Goal: Information Seeking & Learning: Learn about a topic

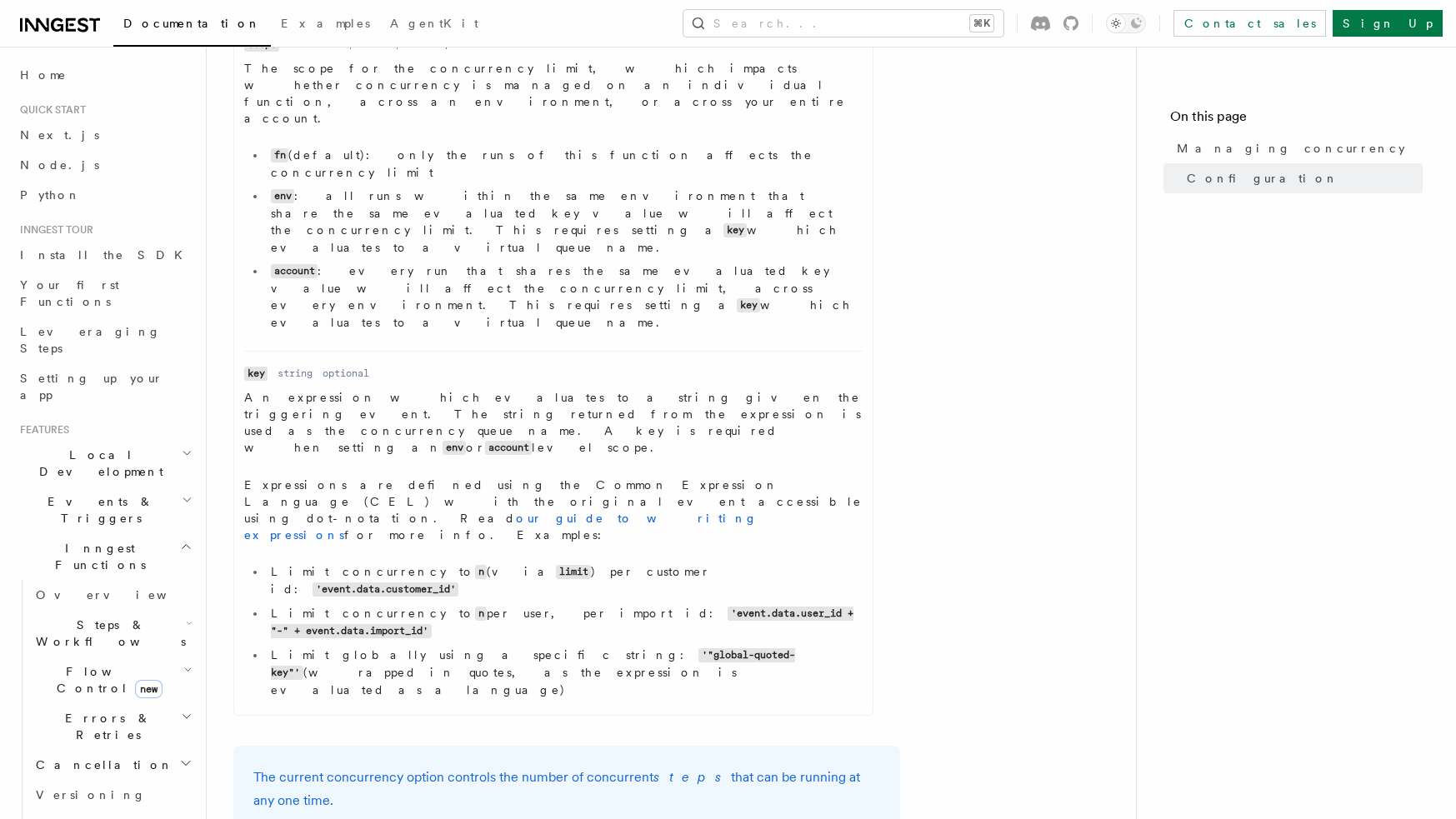
scroll to position [1130, 0]
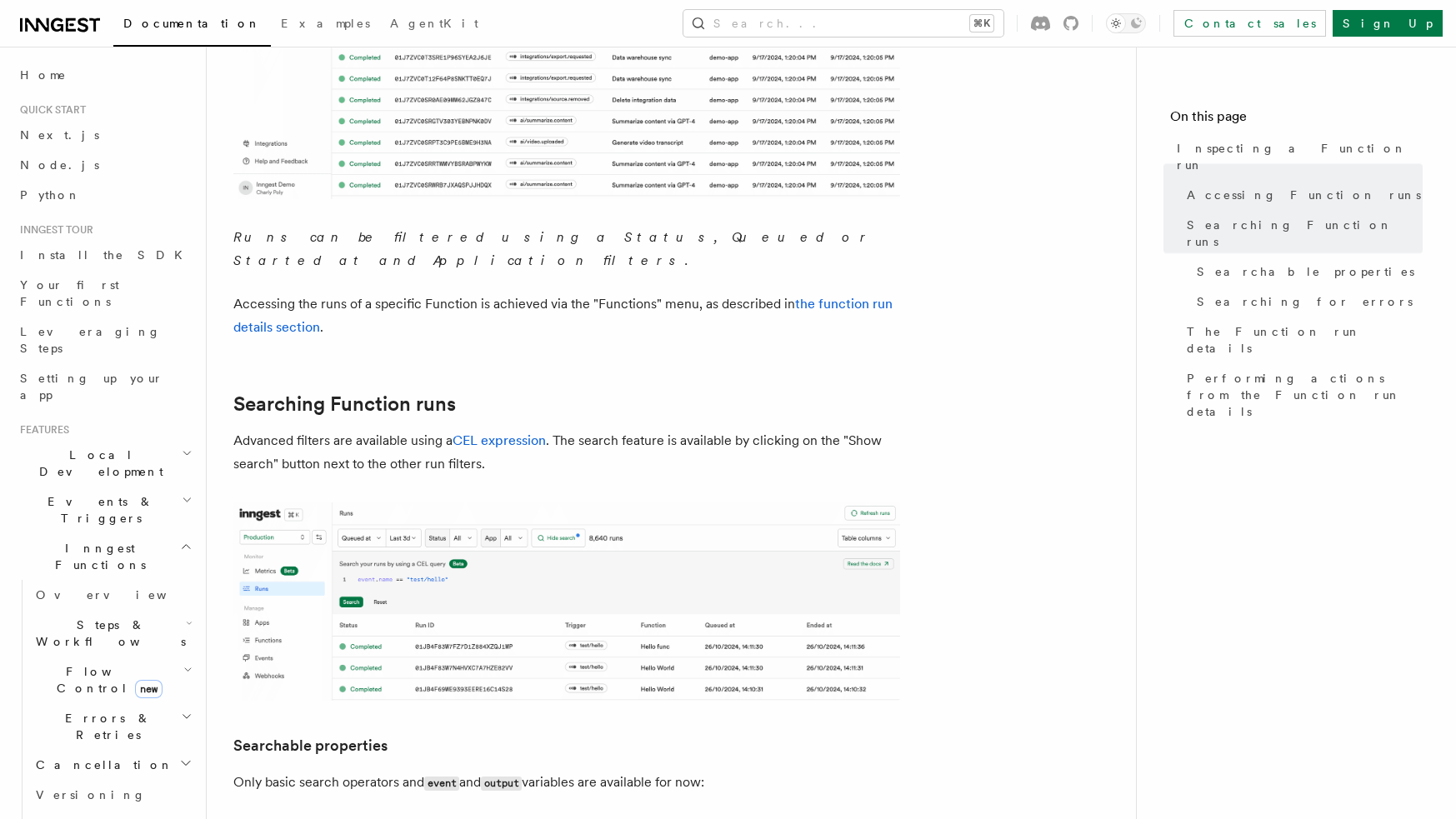
scroll to position [1060, 0]
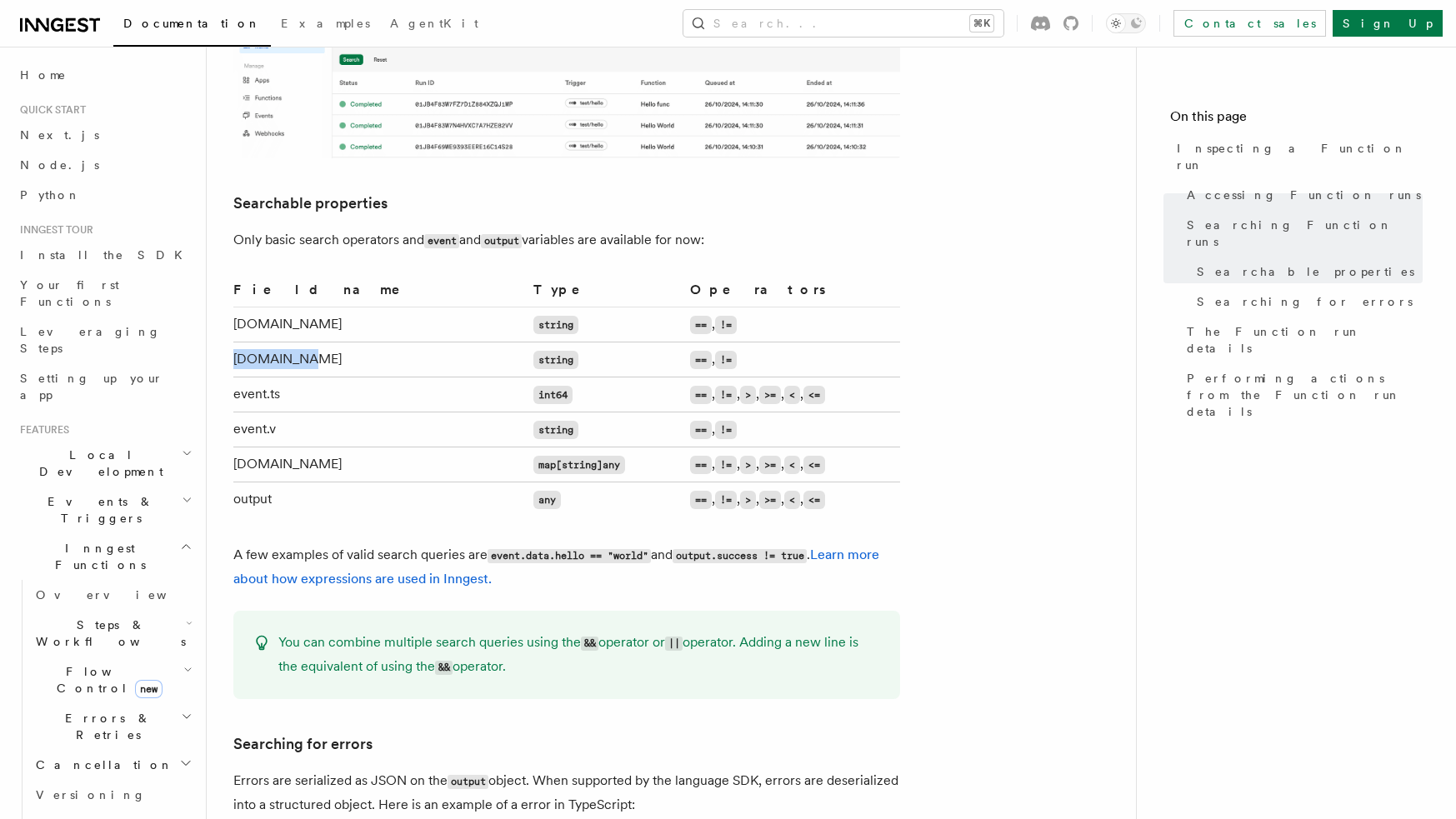
drag, startPoint x: 306, startPoint y: 335, endPoint x: 235, endPoint y: 333, distance: 71.0
click at [235, 343] on td "event.name" at bounding box center [379, 360] width 293 height 35
copy td "event.name"
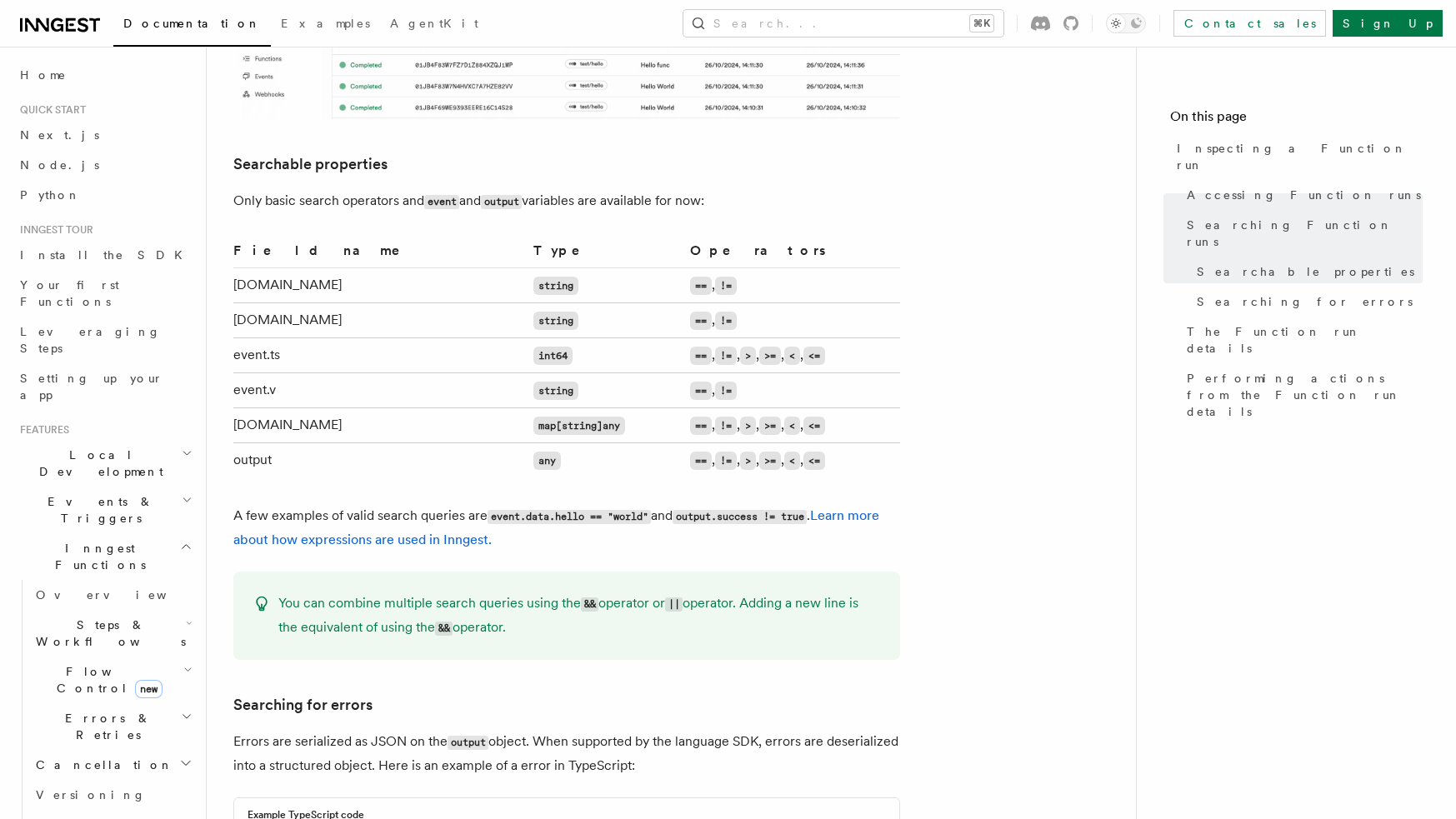
scroll to position [1441, 0]
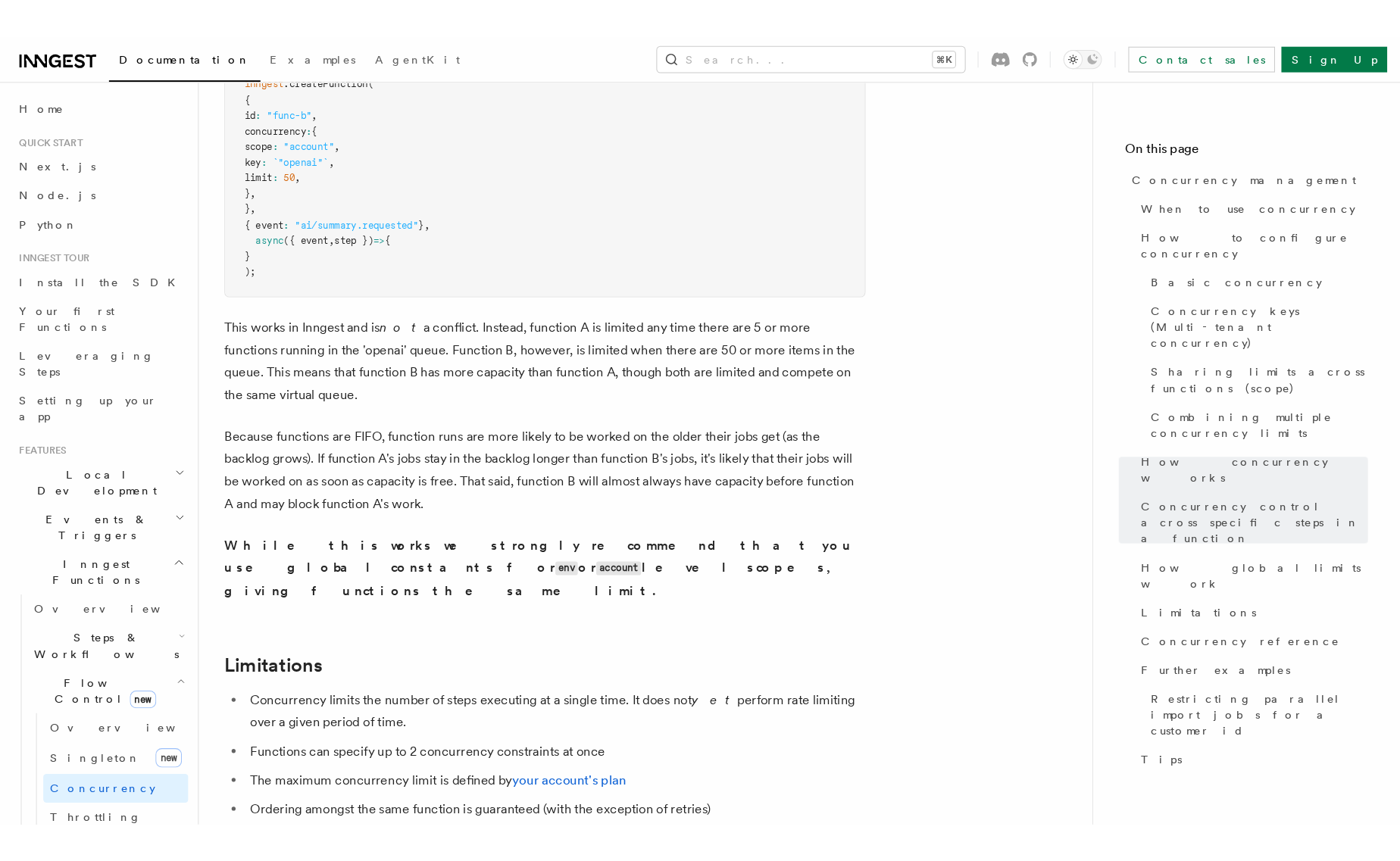
scroll to position [4520, 0]
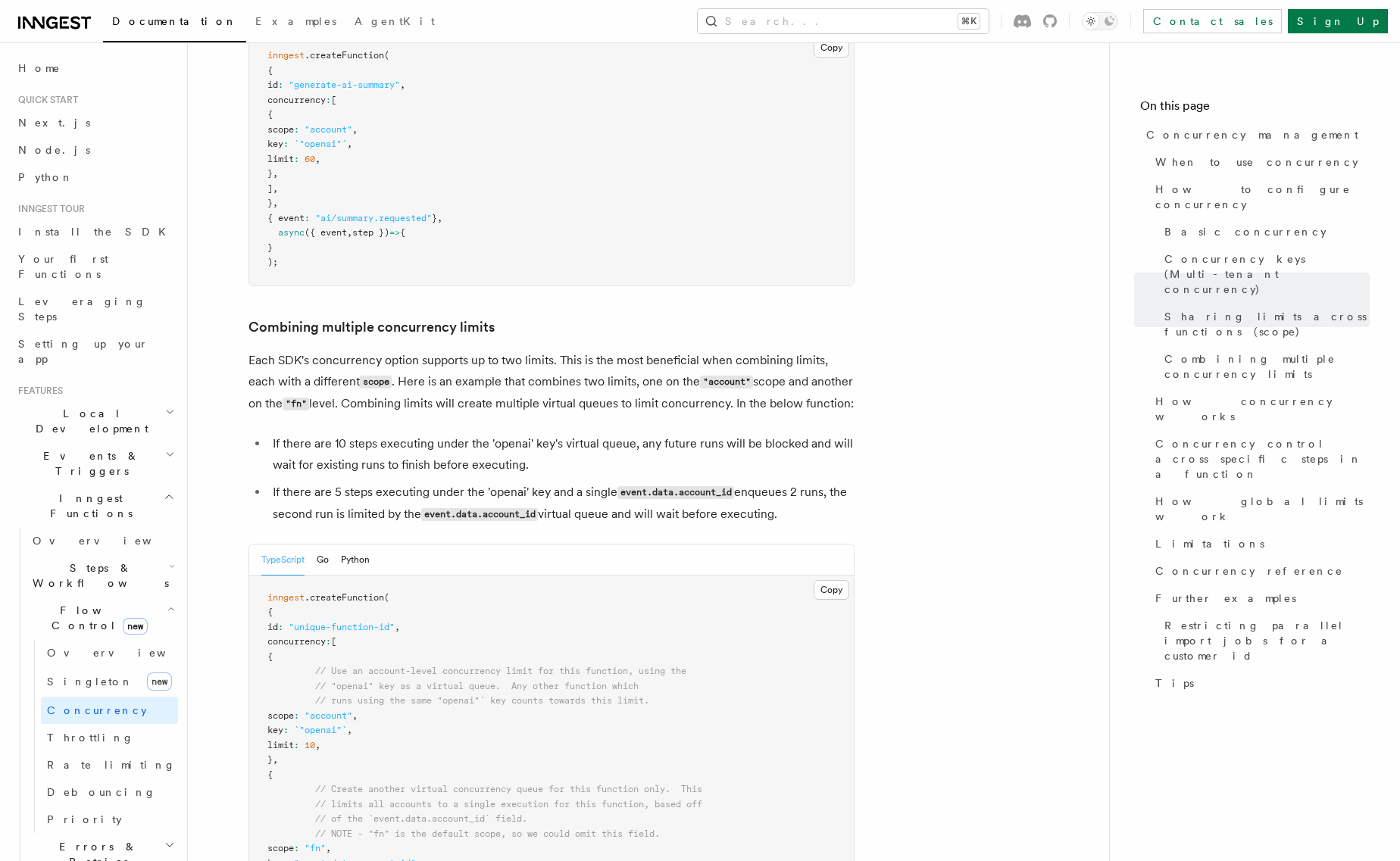
scroll to position [2634, 0]
